Goal: Task Accomplishment & Management: Manage account settings

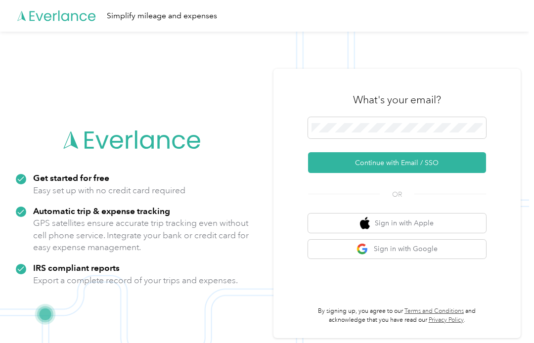
click at [473, 165] on button "Continue with Email / SSO" at bounding box center [397, 162] width 178 height 21
click at [468, 160] on button "Continue with Email / SSO" at bounding box center [397, 162] width 178 height 21
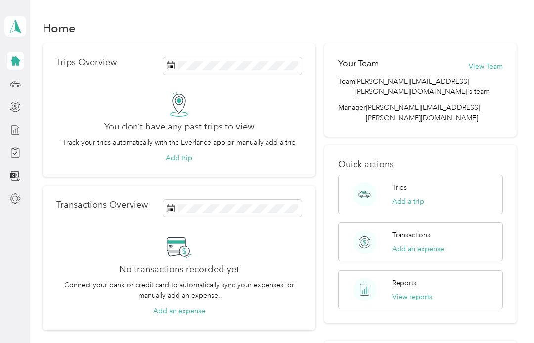
click at [14, 83] on icon at bounding box center [15, 83] width 4 height 0
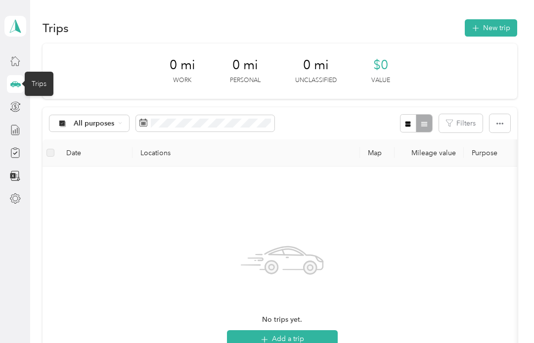
click at [17, 31] on polygon at bounding box center [17, 25] width 5 height 13
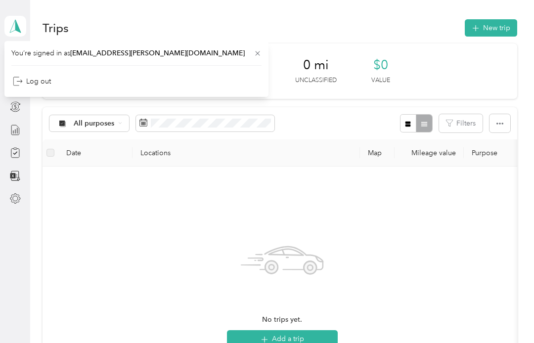
click at [427, 220] on div "No trips yet. Add a trip" at bounding box center [282, 293] width 464 height 236
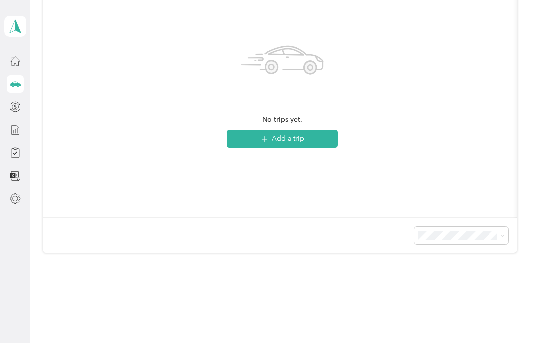
click at [479, 187] on div "No trips yet. Add a trip" at bounding box center [282, 92] width 464 height 236
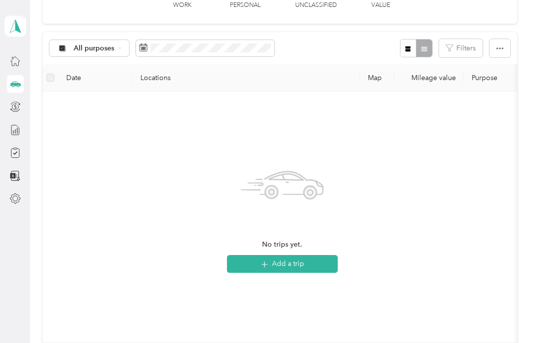
scroll to position [78, 0]
